Goal: Task Accomplishment & Management: Manage account settings

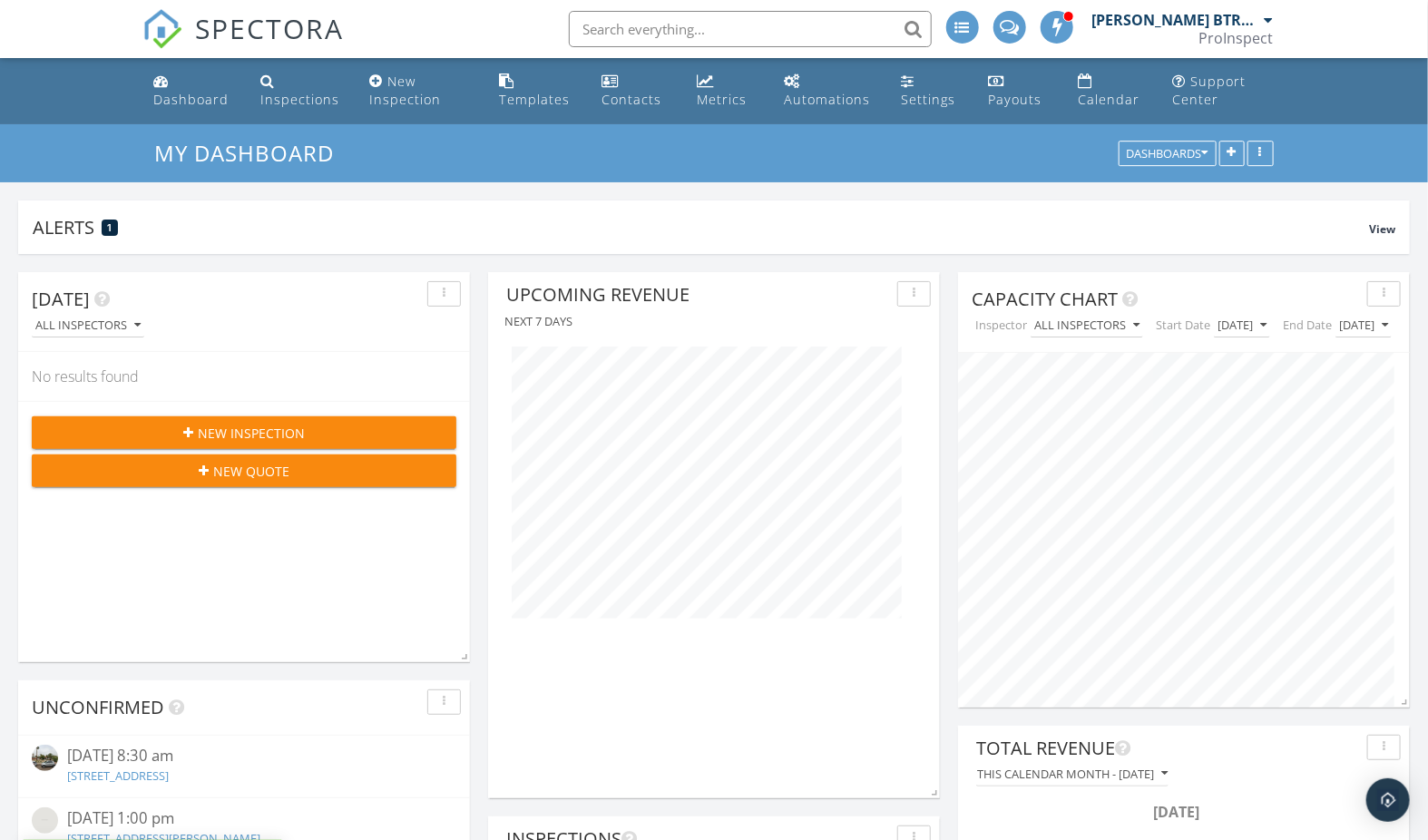
scroll to position [565, 0]
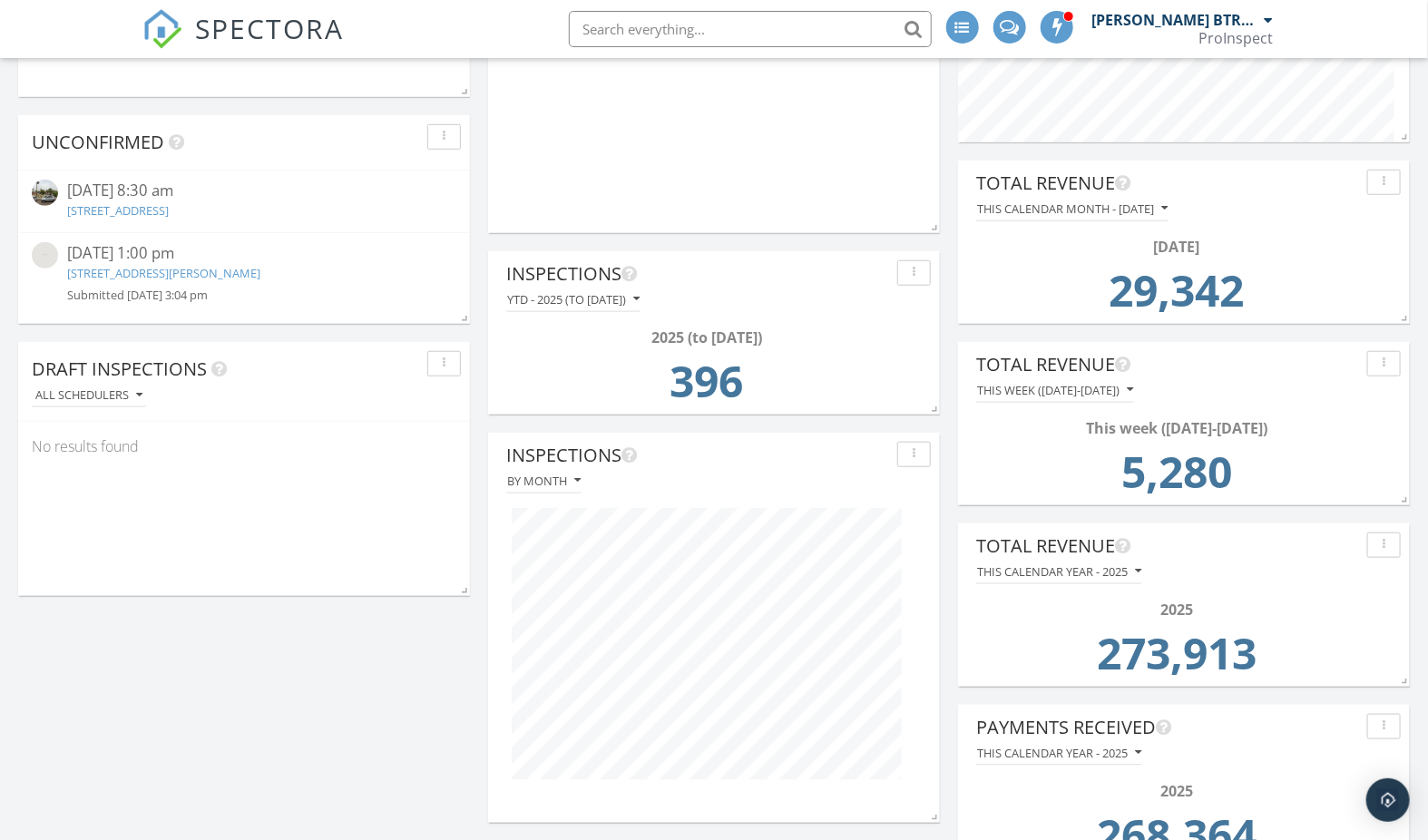
click at [169, 209] on link "917 W Verde Ln, Phoenix, AZ 85013" at bounding box center [118, 210] width 102 height 17
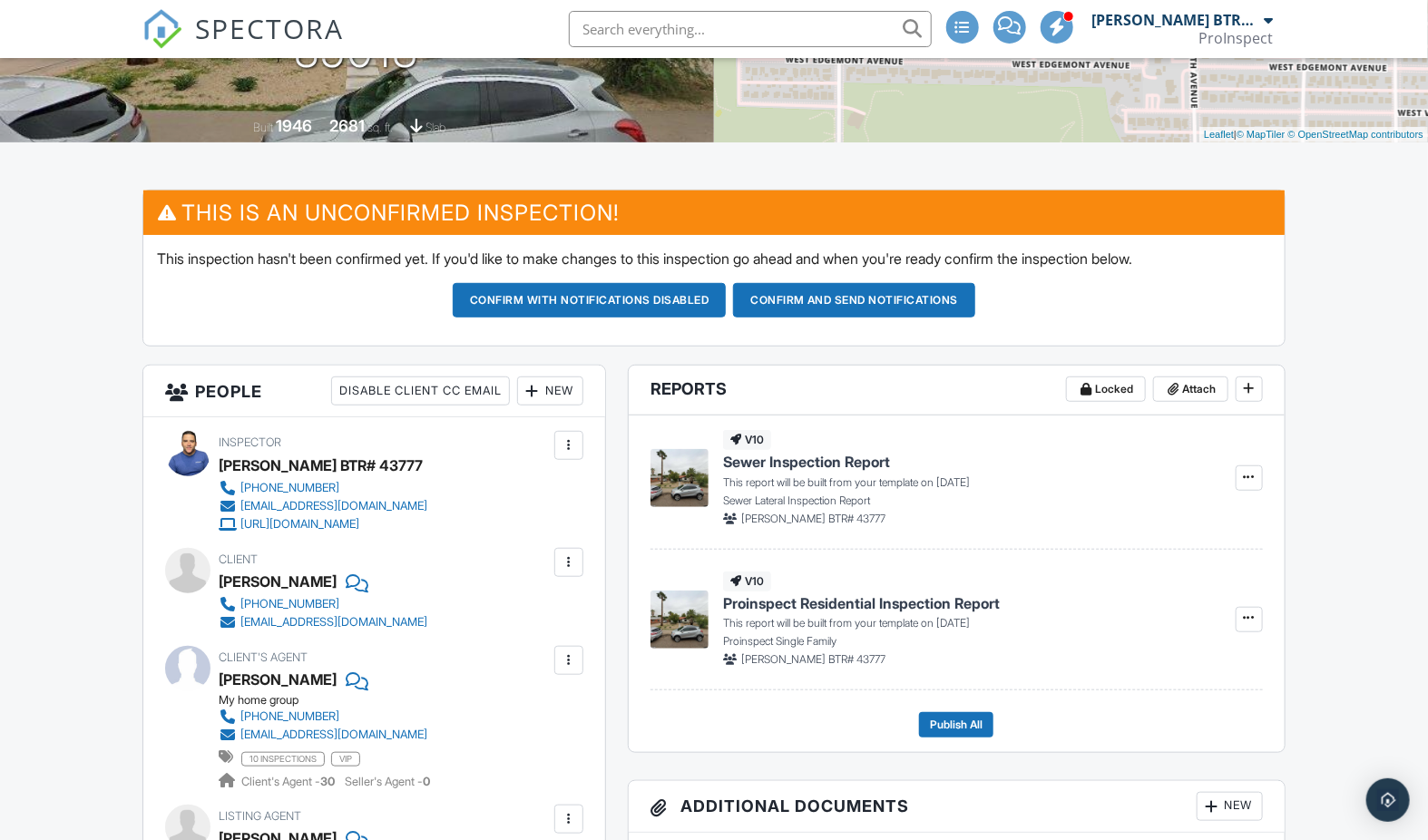
scroll to position [363, 0]
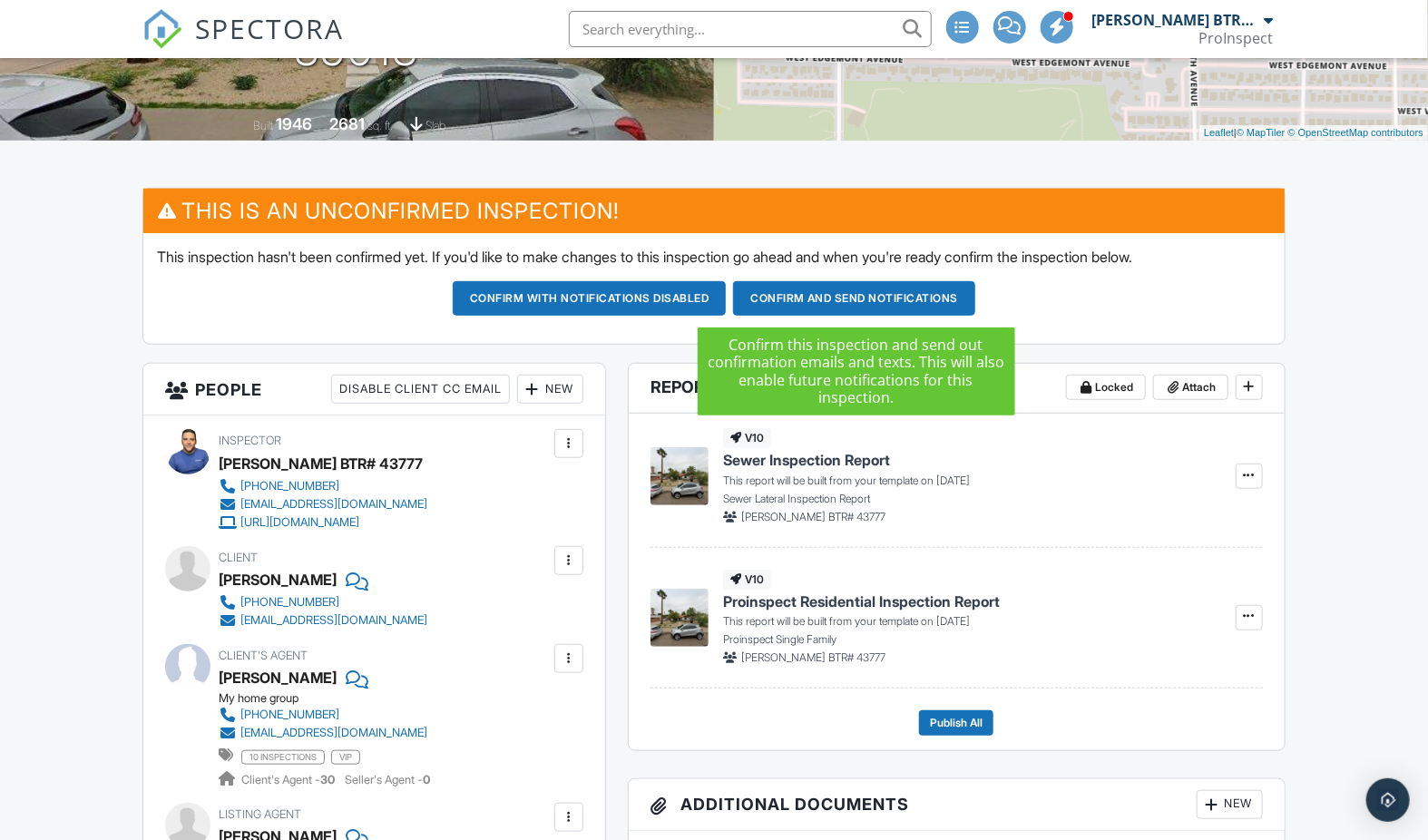
click at [848, 296] on button "Confirm and send notifications" at bounding box center [853, 298] width 242 height 34
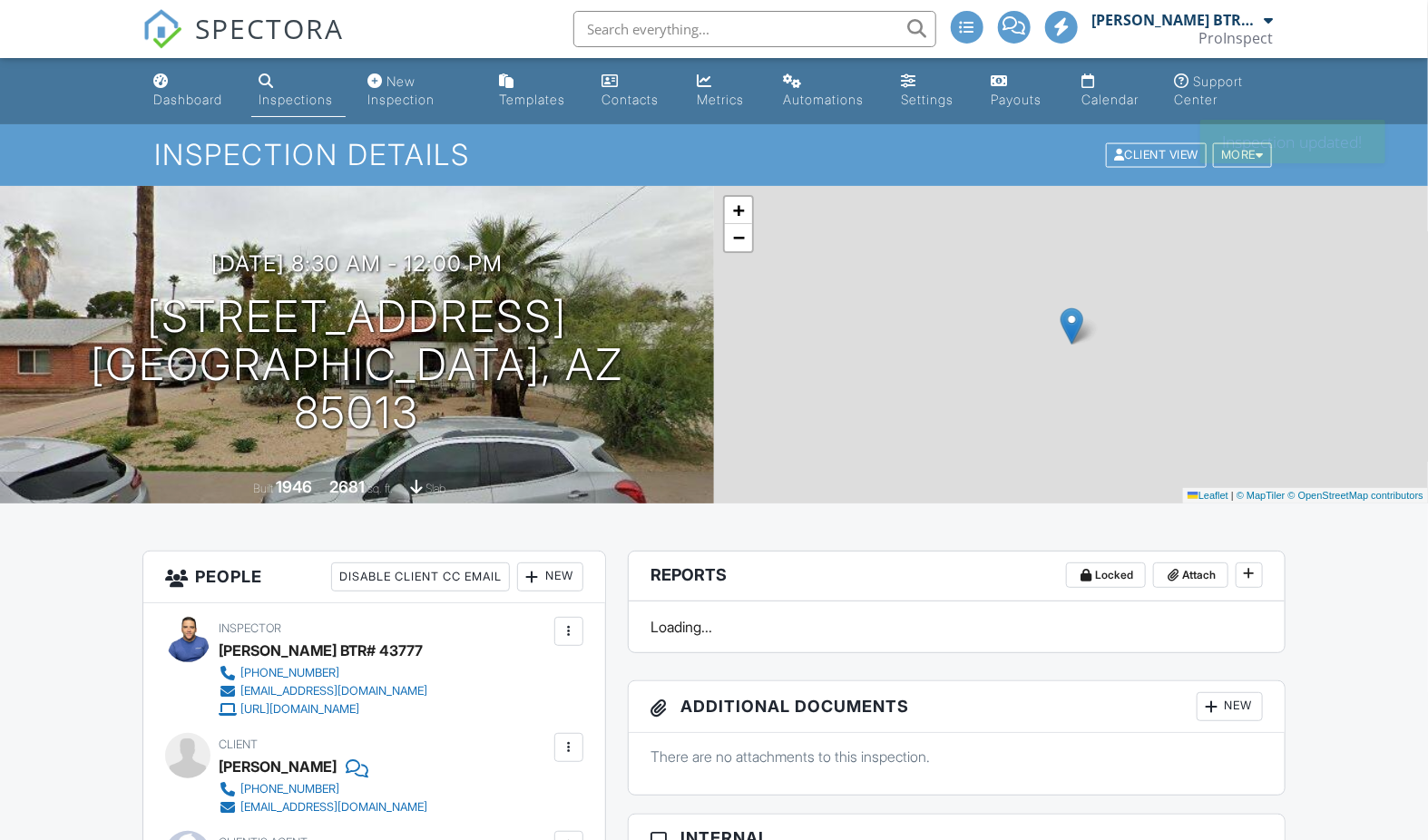
click at [1111, 84] on link "Calendar" at bounding box center [1113, 91] width 78 height 52
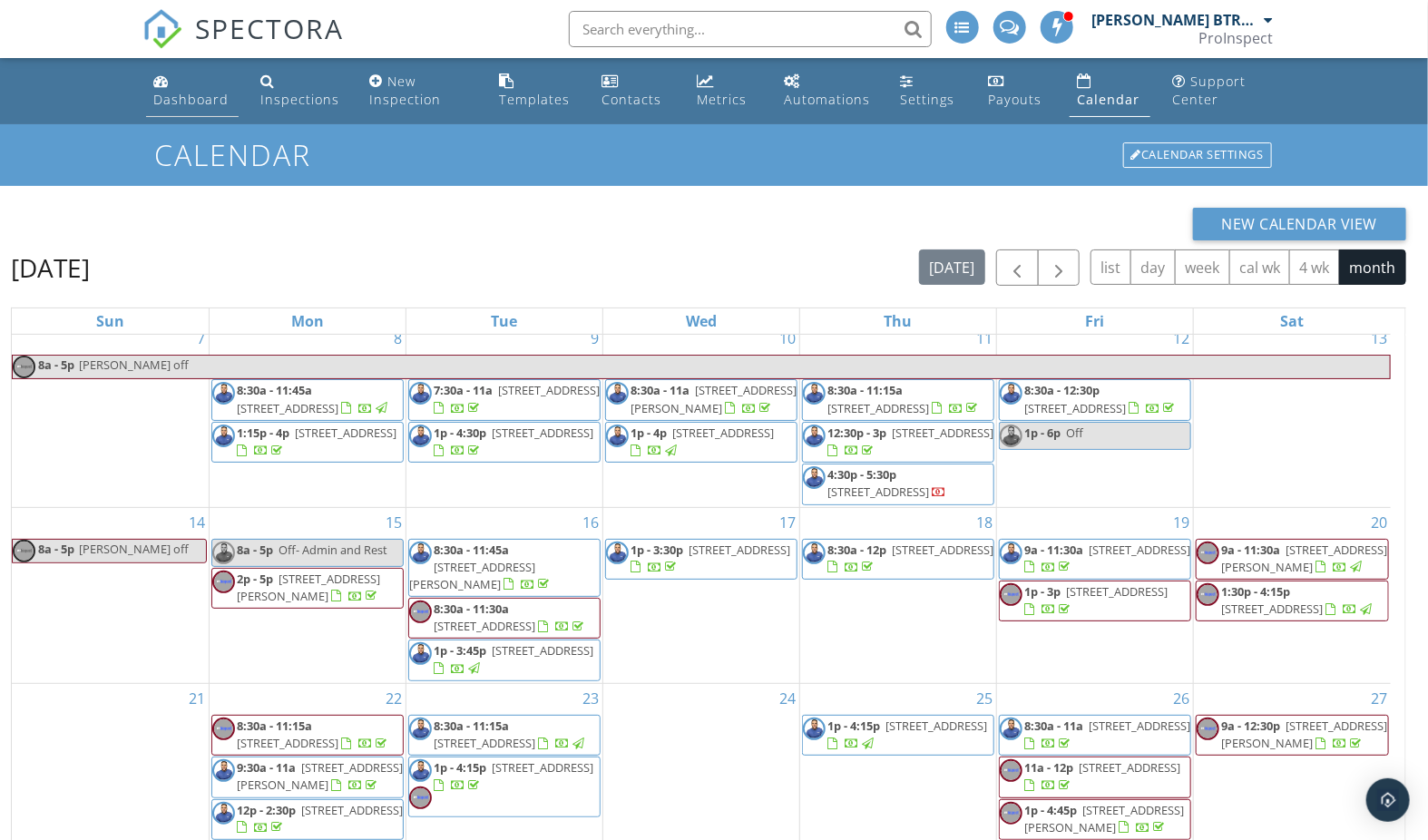
click at [195, 104] on div "Dashboard" at bounding box center [190, 99] width 75 height 18
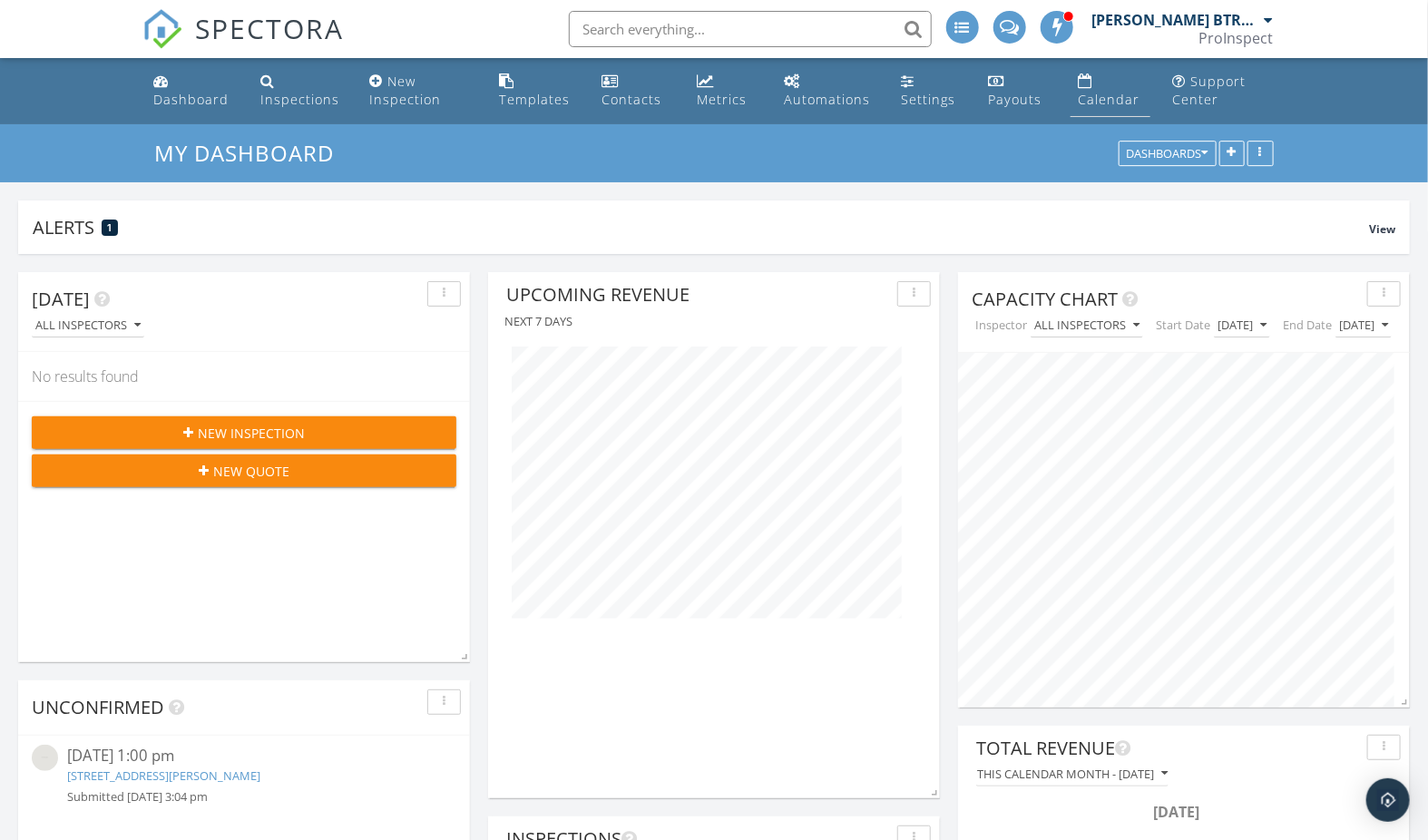
click at [1091, 87] on div "Calendar" at bounding box center [1085, 81] width 15 height 15
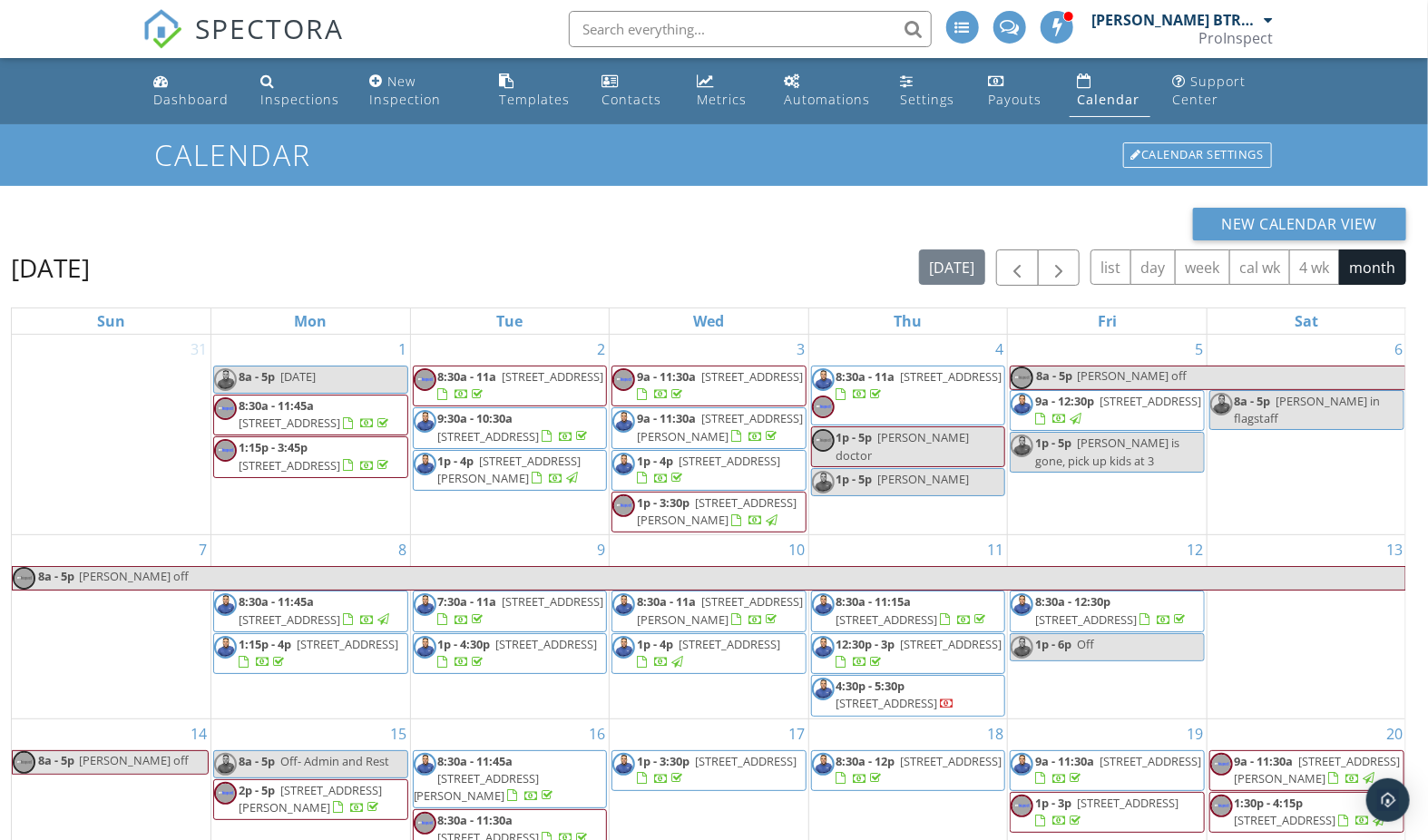
click at [1065, 287] on div "[DATE] [DATE] list day week cal wk 4 wk month Sun Mon Tue Wed Thu Fri Sat 31 1 …" at bounding box center [708, 669] width 1396 height 840
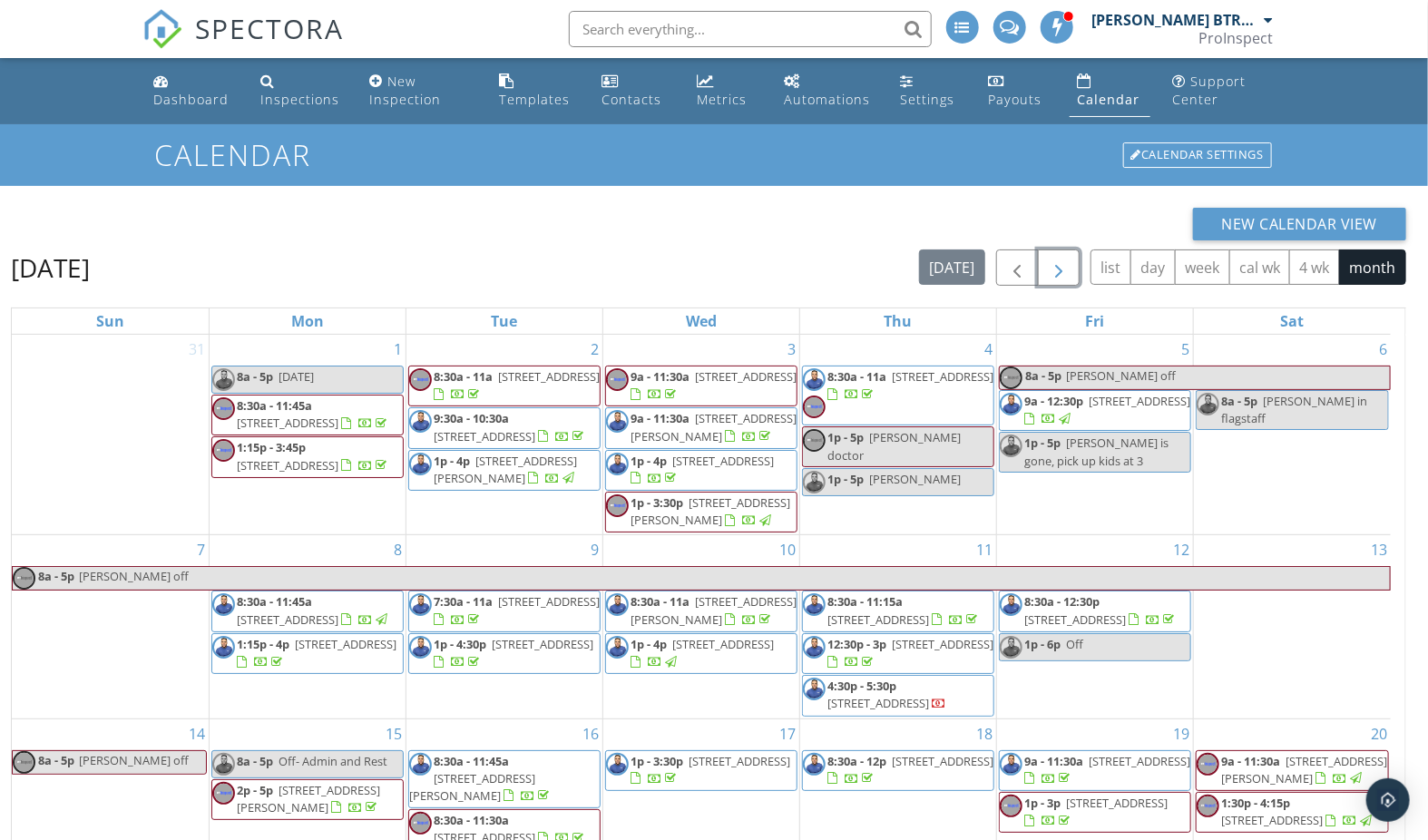
click at [1065, 274] on span "button" at bounding box center [1058, 268] width 21 height 21
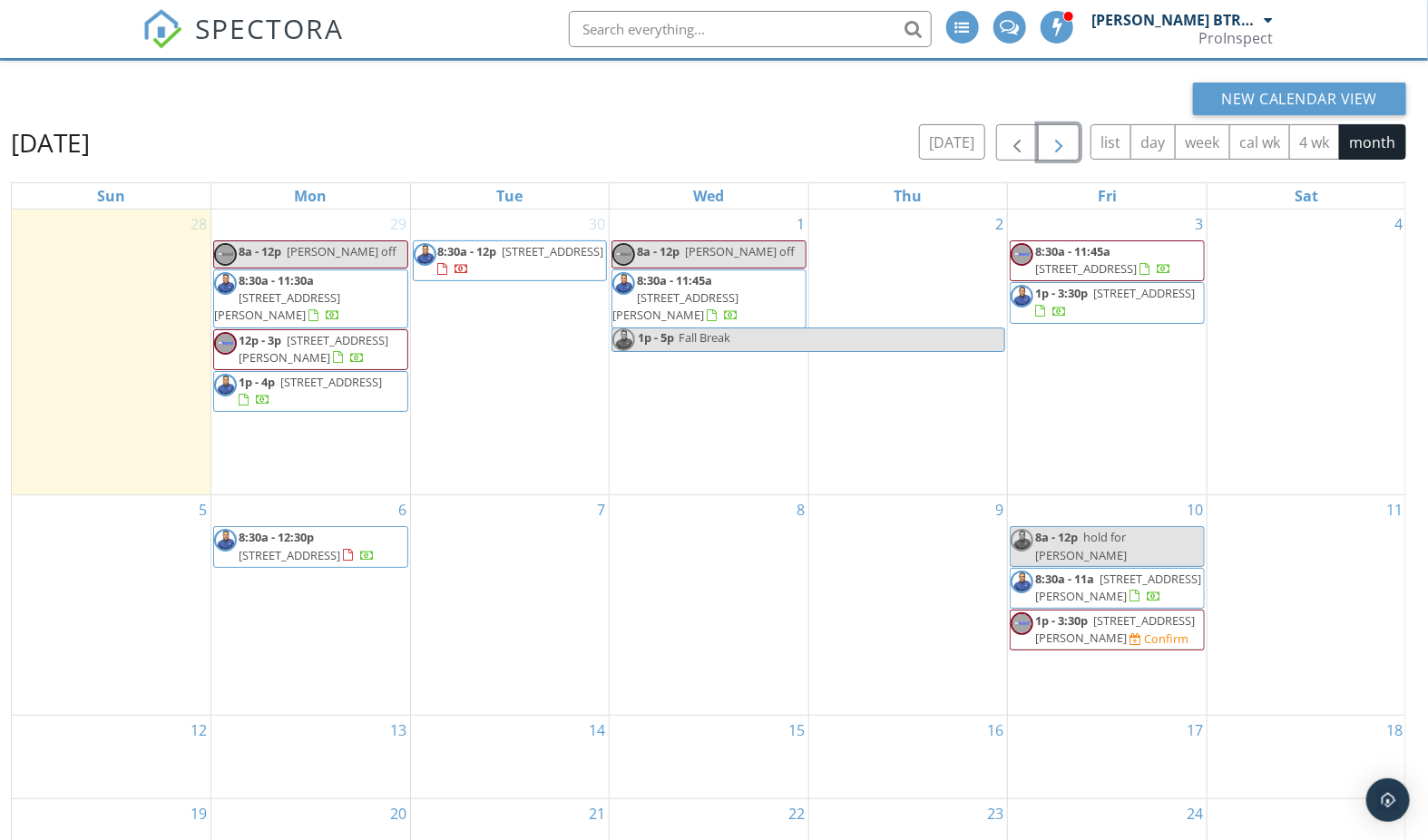
scroll to position [199, 0]
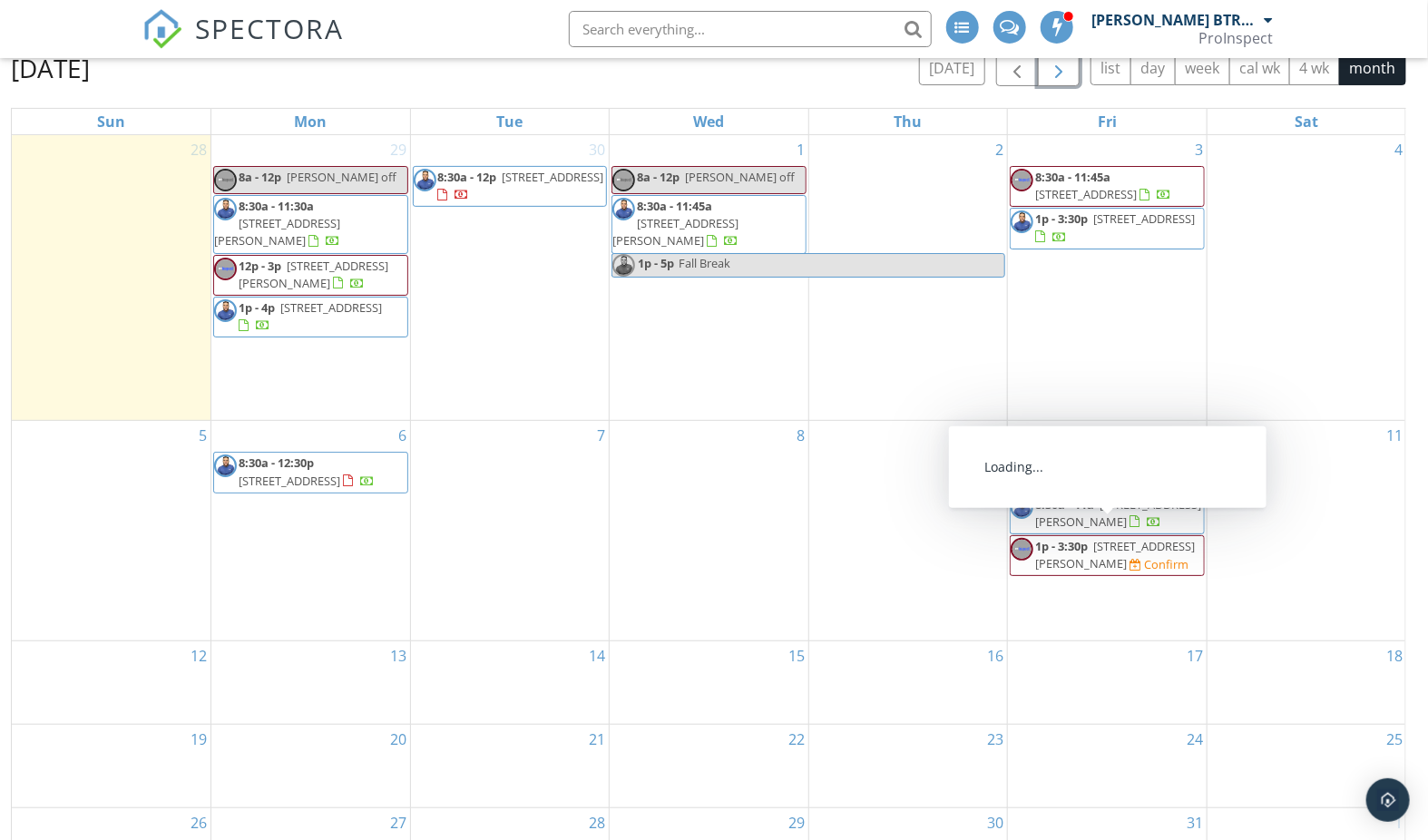
click at [1059, 538] on span "1p - 3:30p" at bounding box center [1061, 546] width 53 height 17
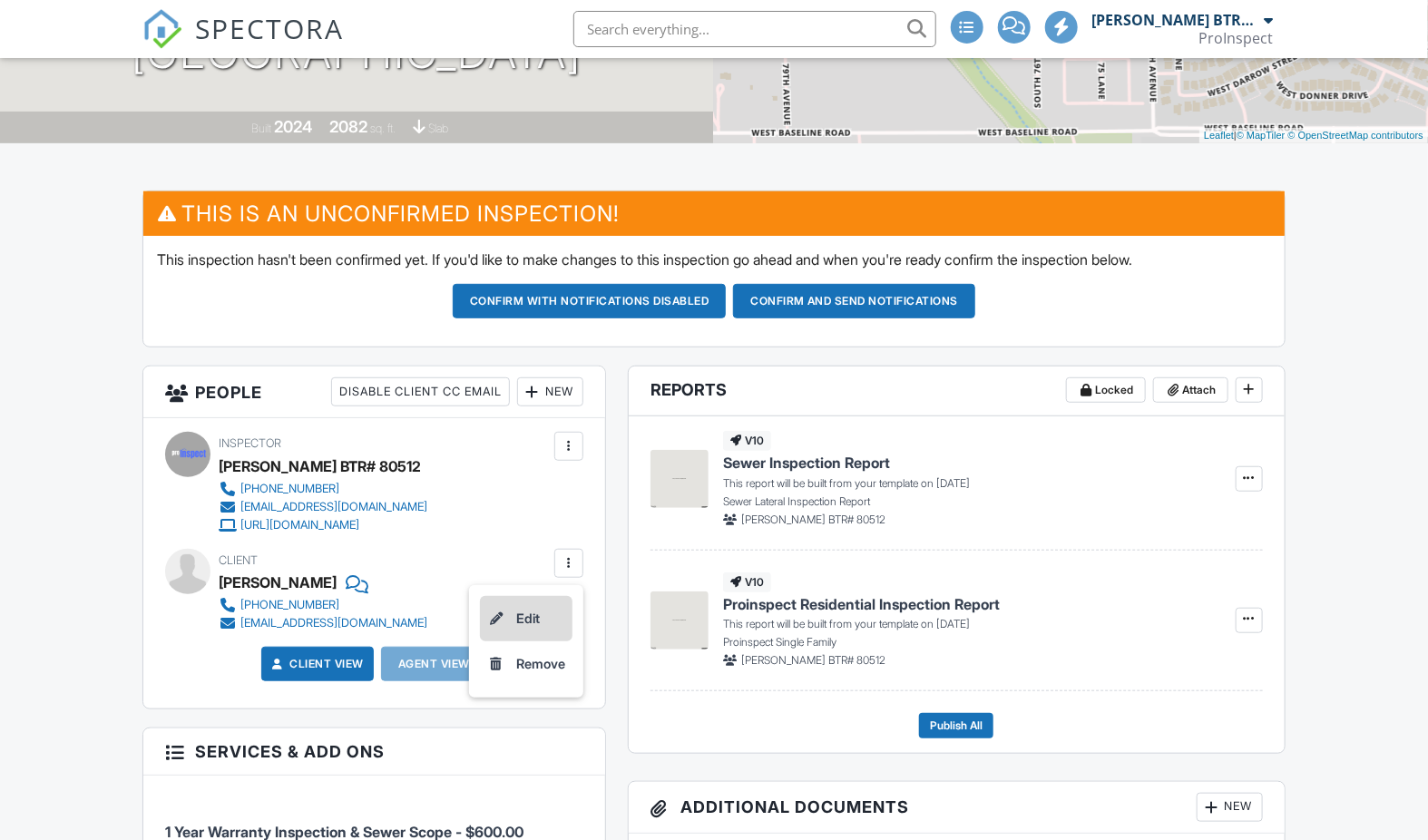
click at [522, 620] on li "Edit" at bounding box center [527, 618] width 93 height 45
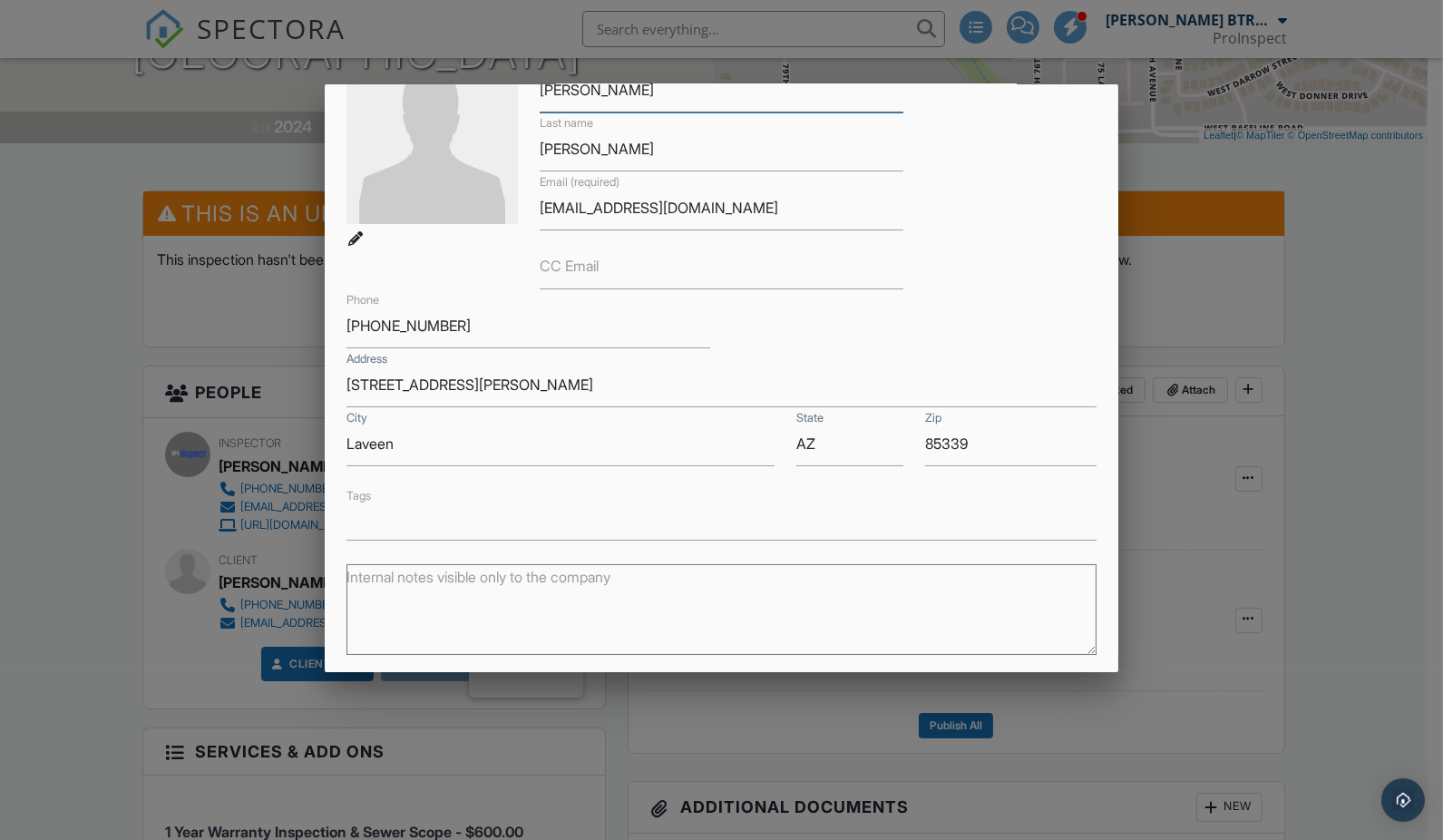
scroll to position [163, 0]
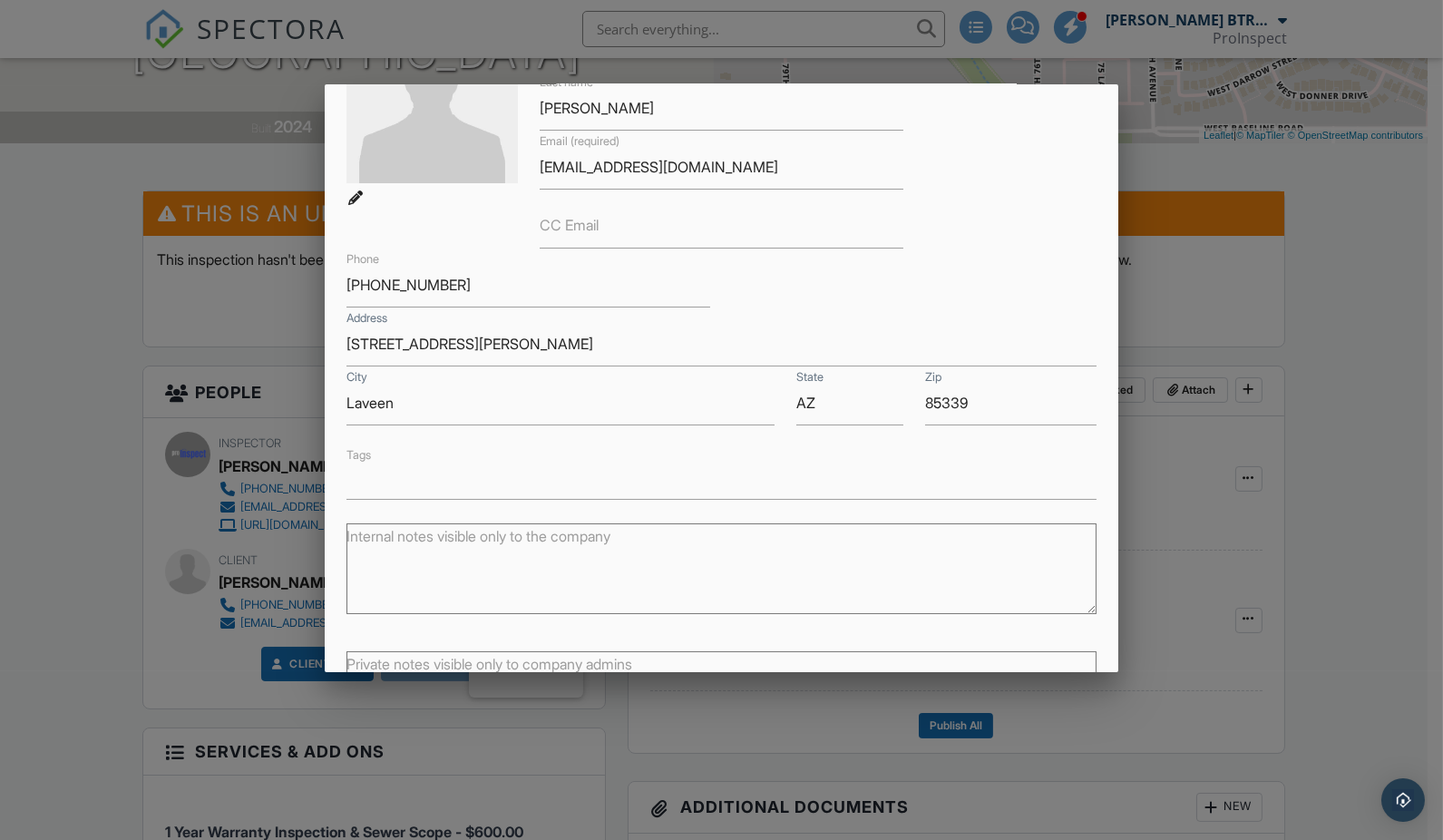
click at [404, 479] on input "text" at bounding box center [722, 484] width 747 height 19
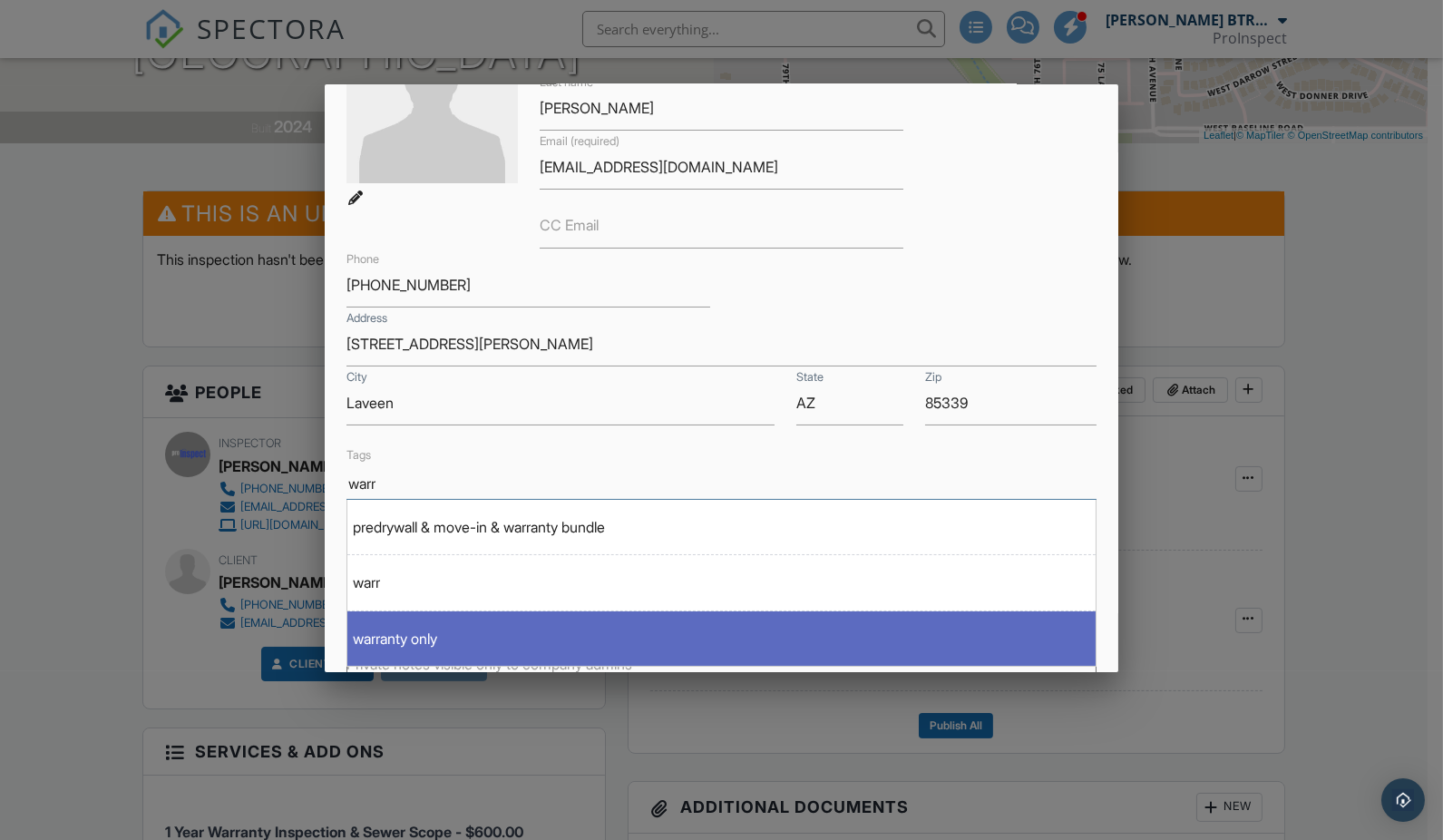
type input "warr"
click at [353, 627] on div "warranty only" at bounding box center [722, 638] width 748 height 25
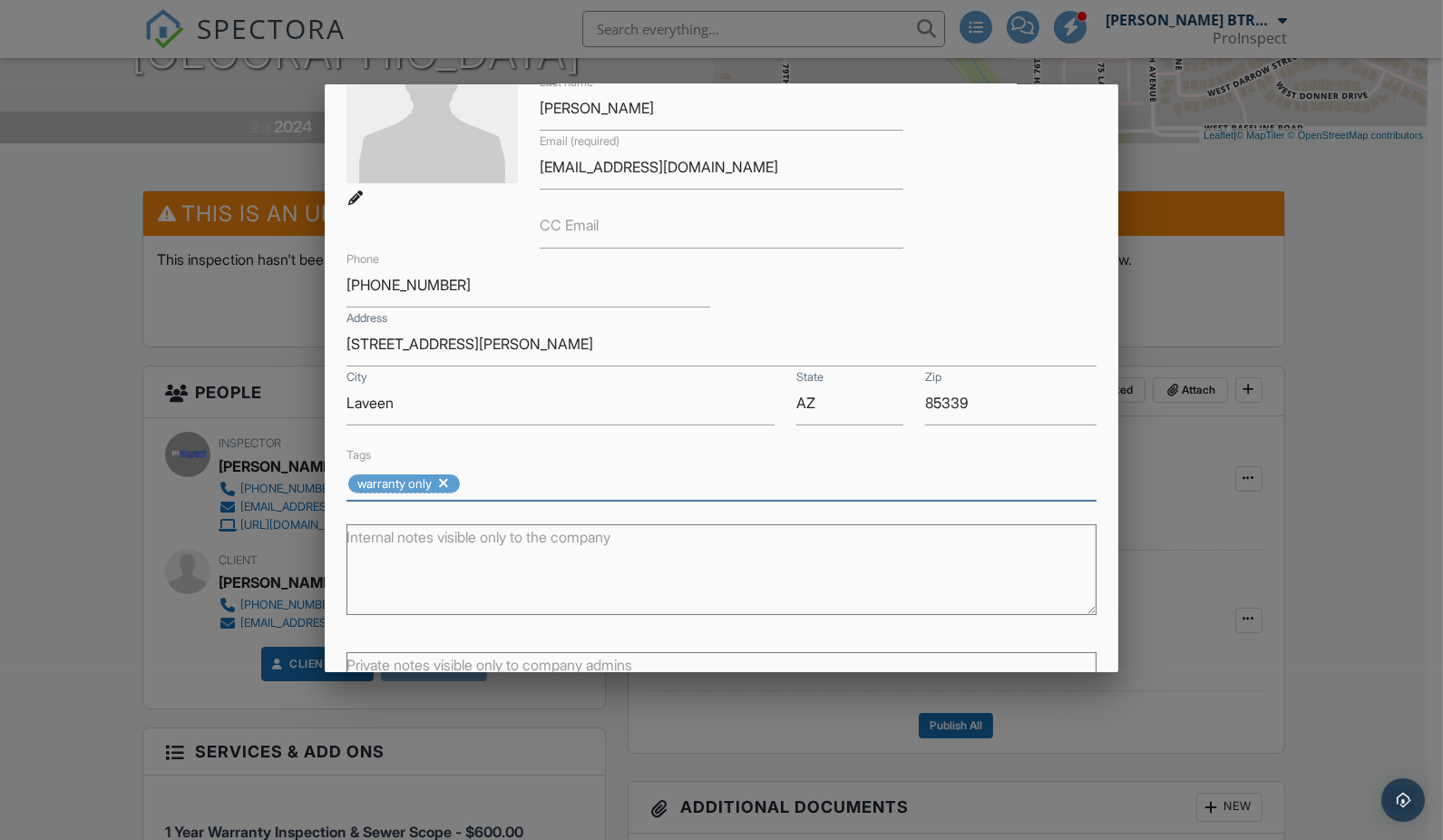
scroll to position [313, 0]
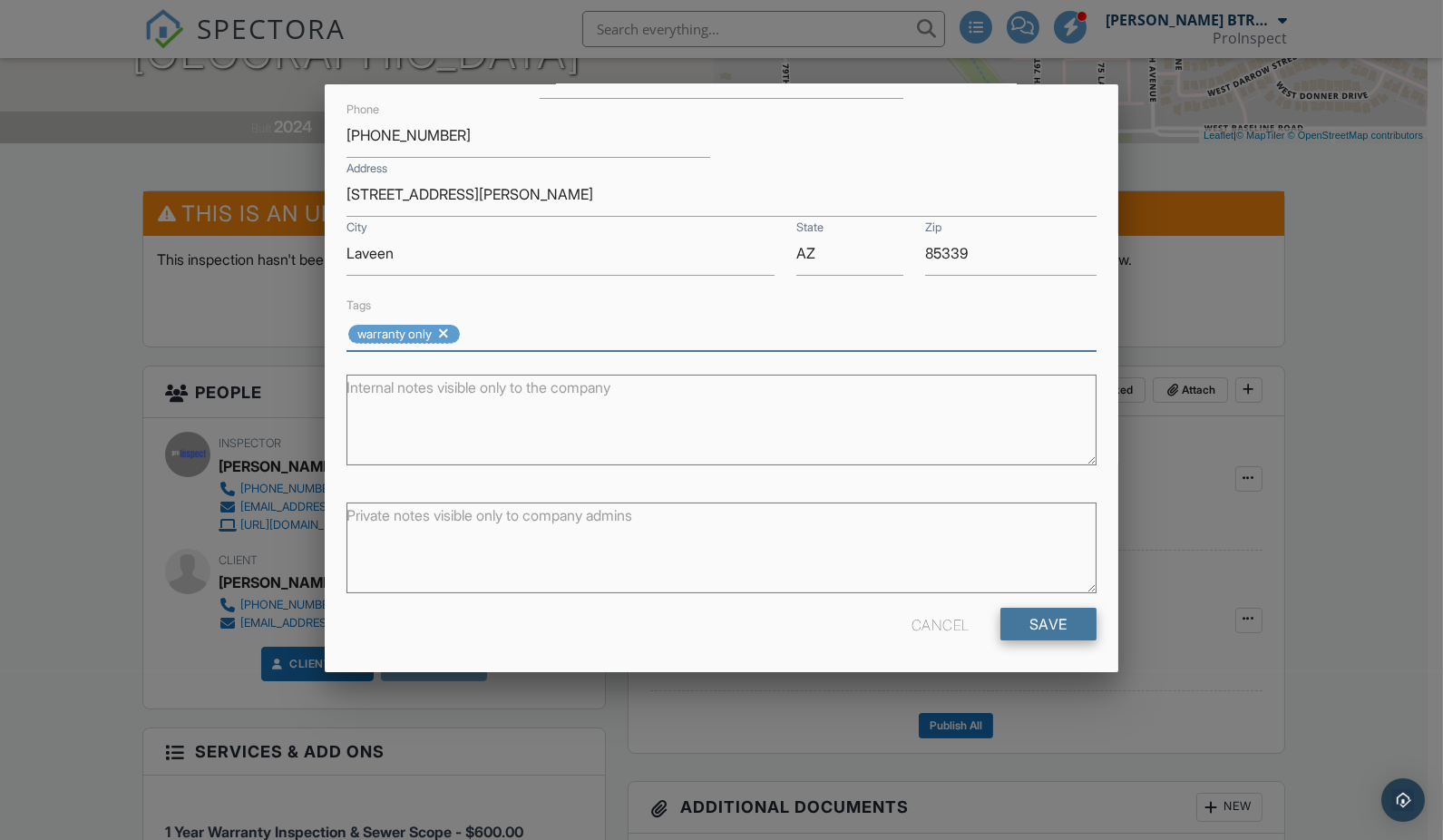
click at [1047, 623] on input "Save" at bounding box center [1049, 623] width 96 height 32
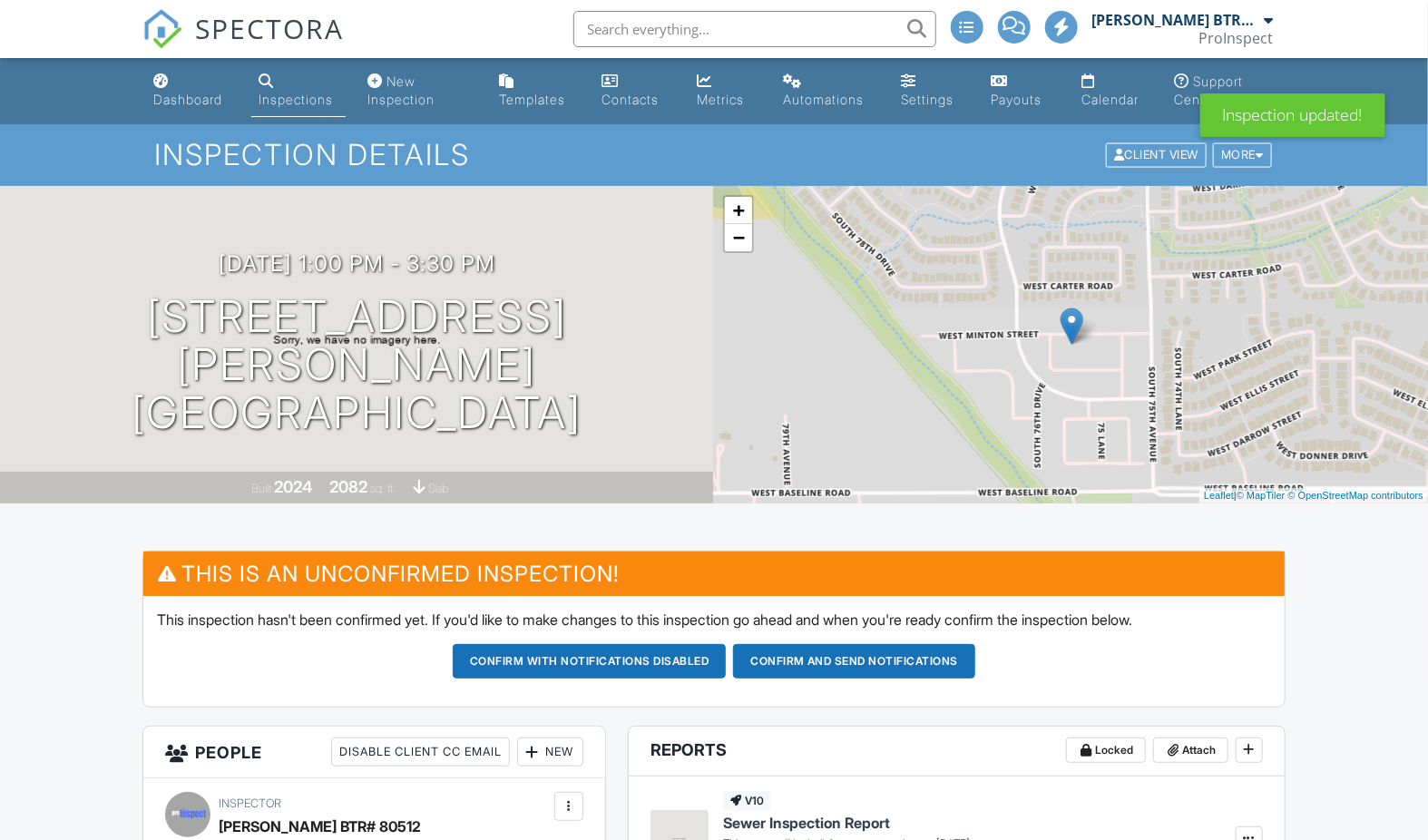
click at [872, 655] on button "Confirm and send notifications" at bounding box center [853, 661] width 242 height 34
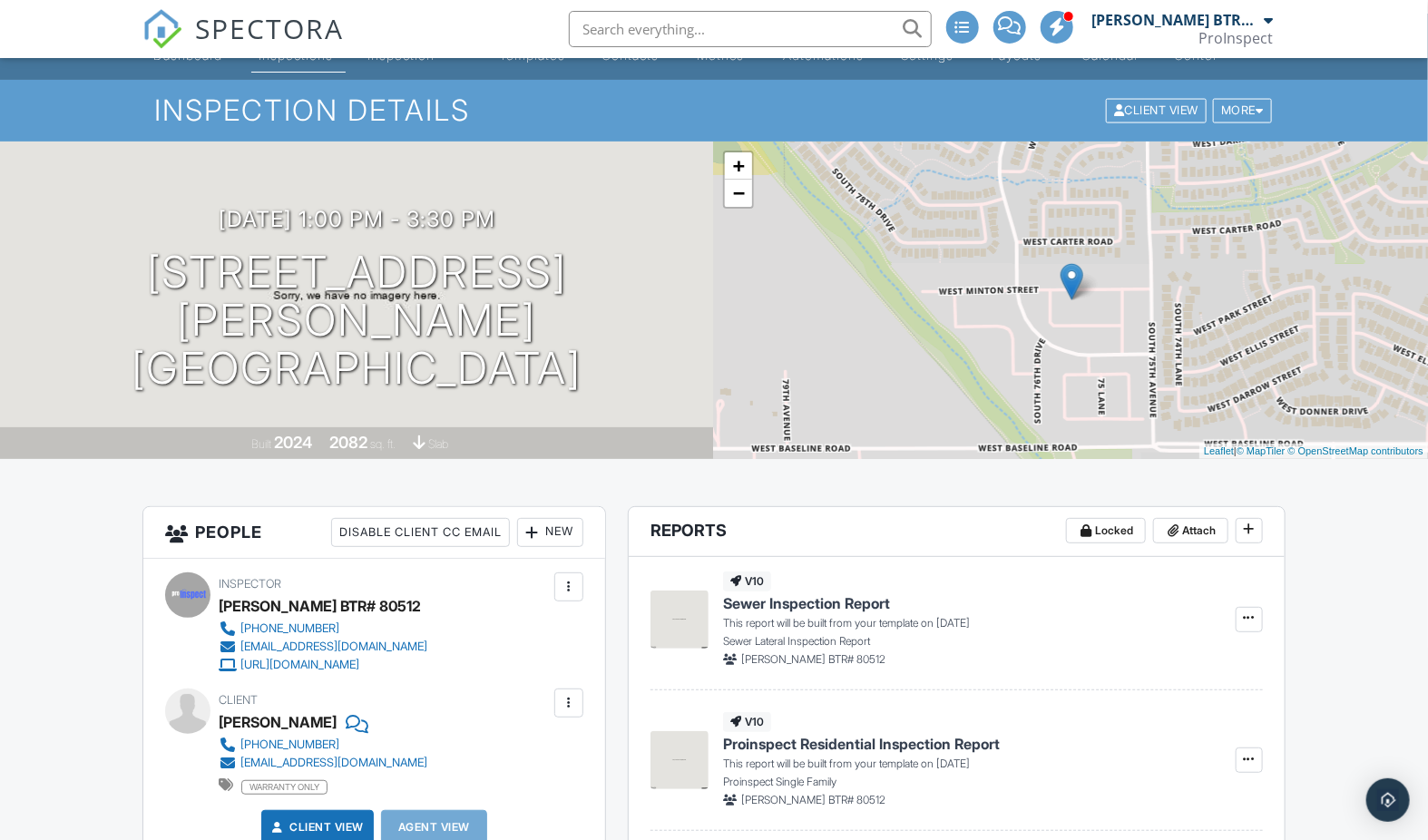
scroll to position [2, 0]
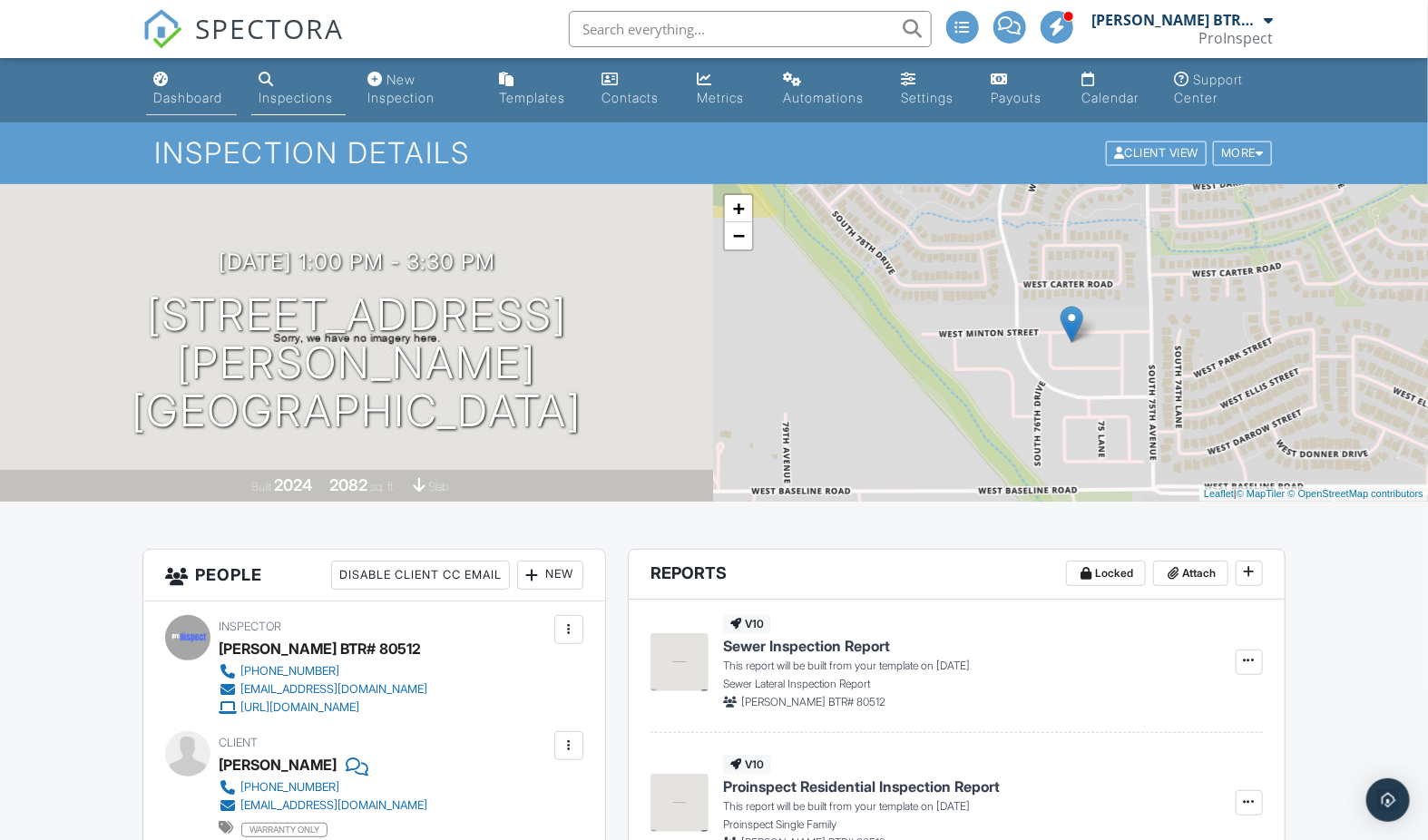
click at [195, 100] on div "Dashboard" at bounding box center [187, 97] width 69 height 16
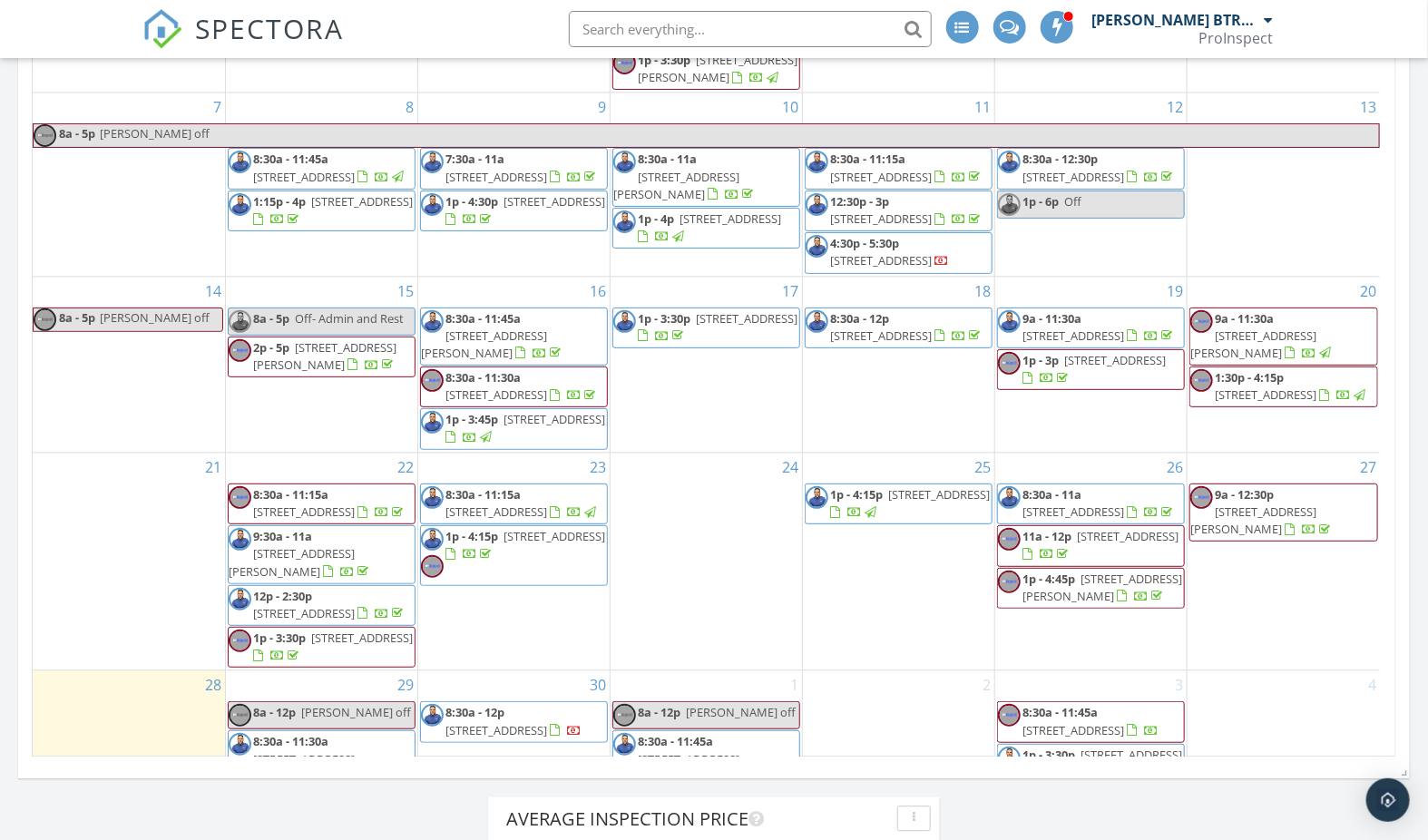
scroll to position [249, 0]
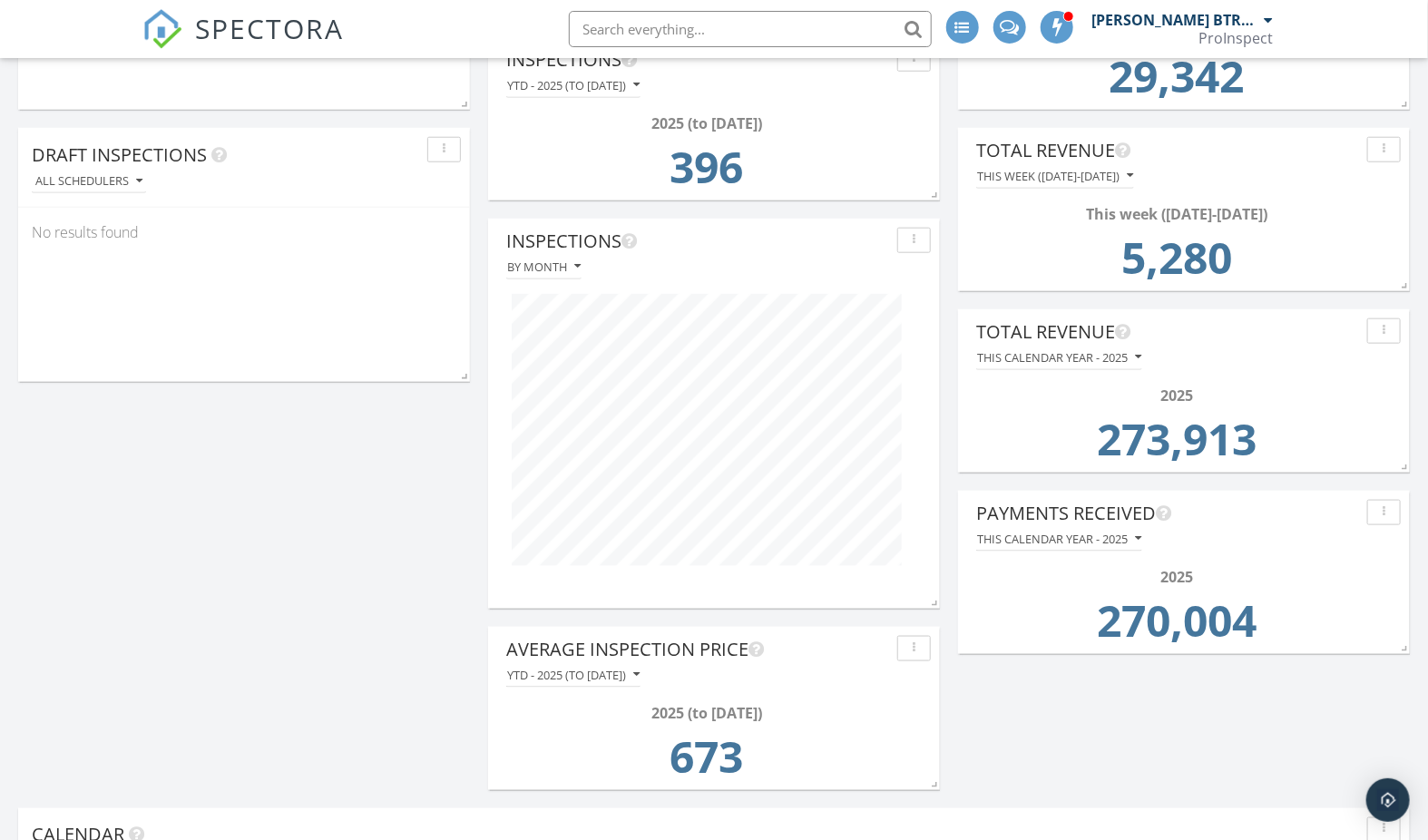
scroll to position [780, 0]
